Goal: Browse casually

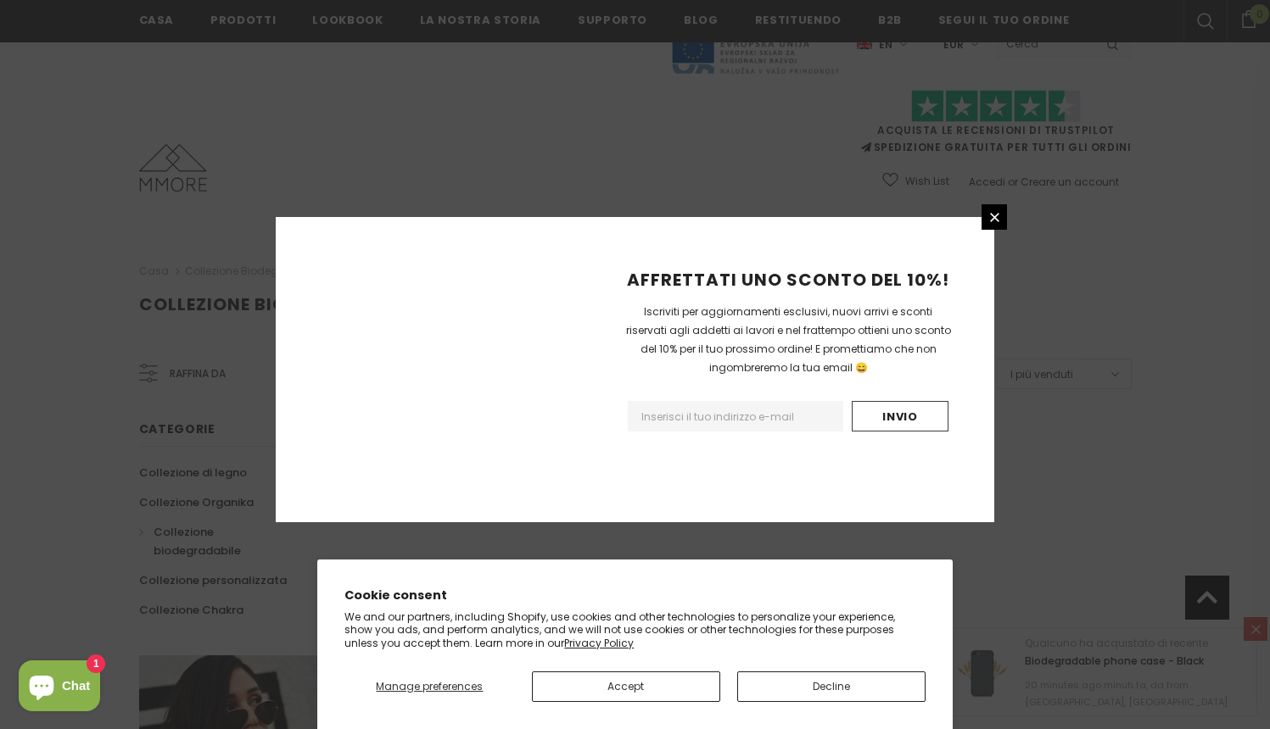
scroll to position [1009, 0]
